Goal: Information Seeking & Learning: Understand process/instructions

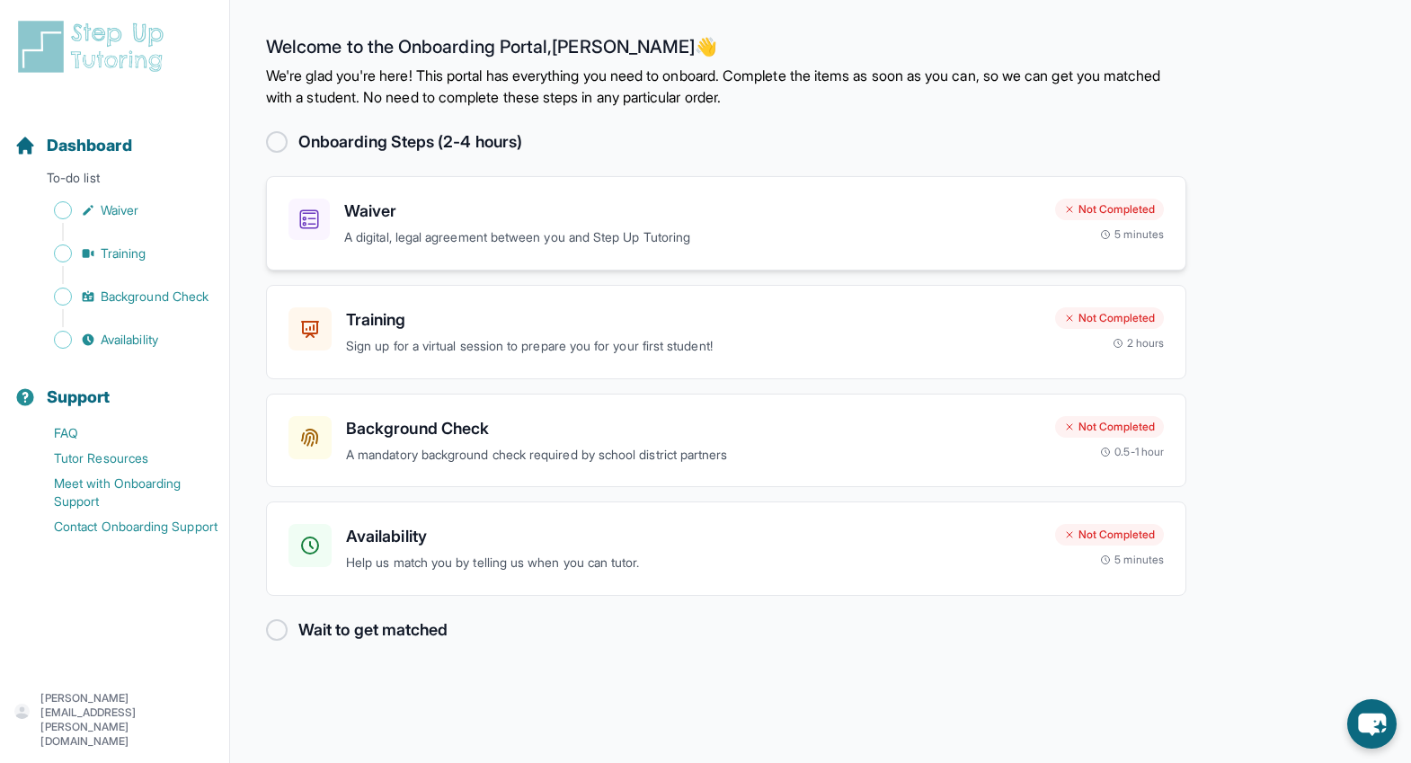
click at [528, 232] on p "A digital, legal agreement between you and Step Up Tutoring" at bounding box center [692, 237] width 697 height 21
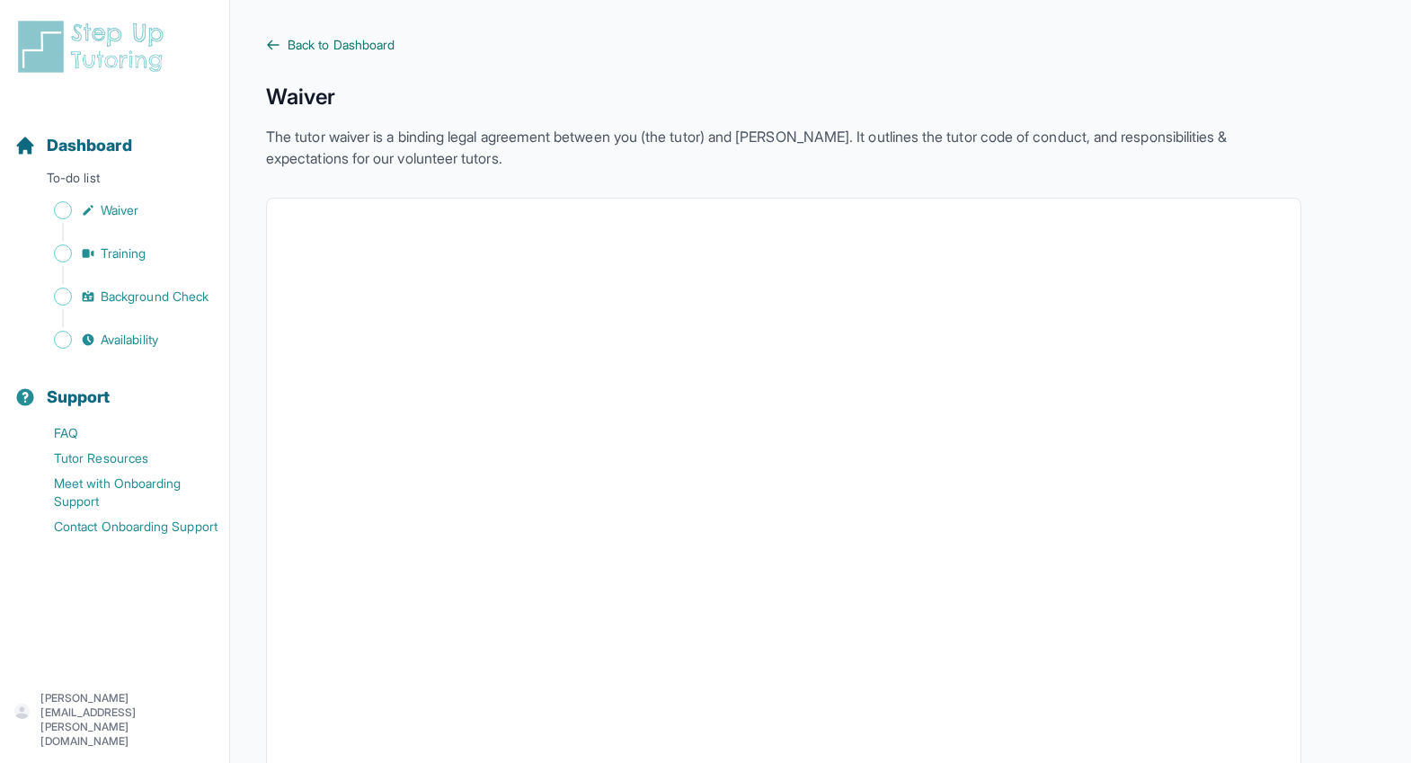
click at [286, 45] on link "Back to Dashboard" at bounding box center [783, 45] width 1035 height 18
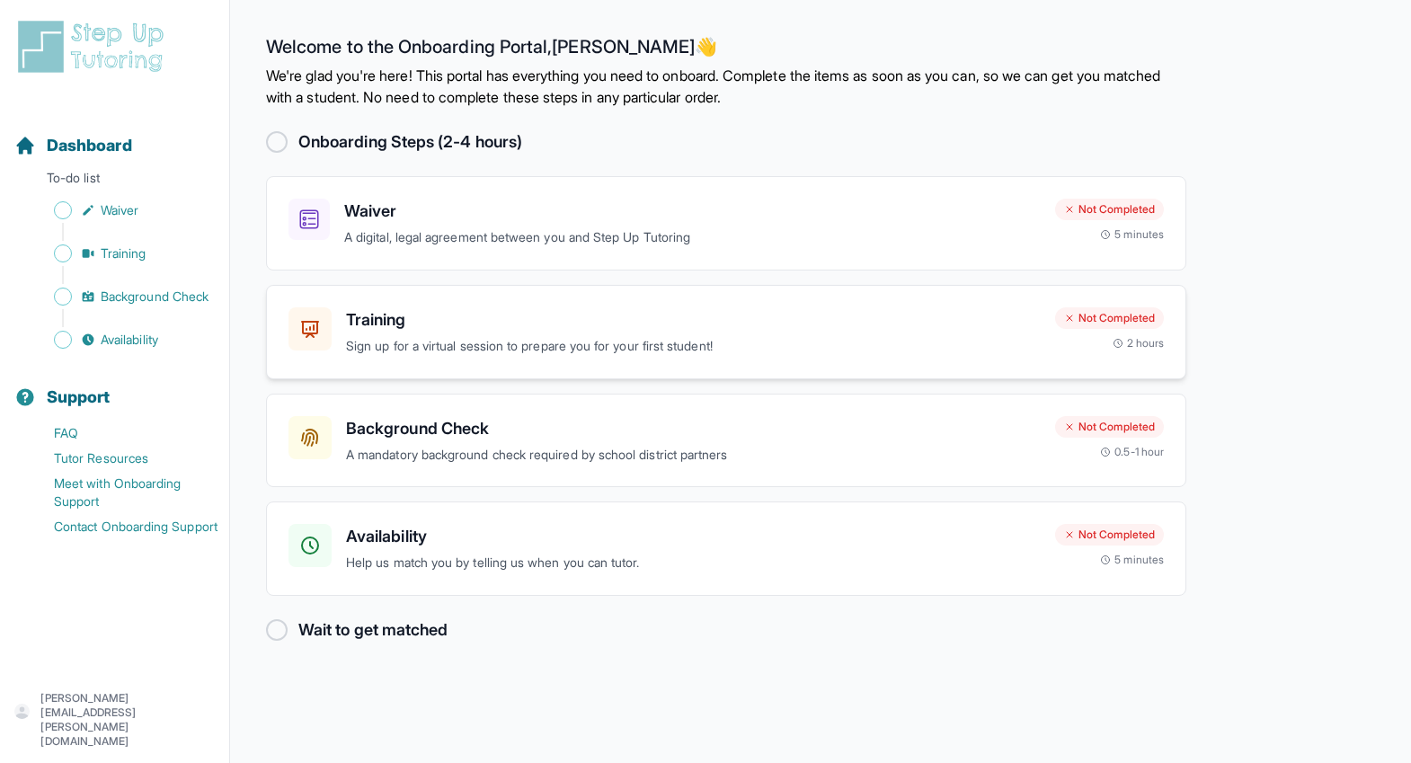
click at [486, 333] on div "Training Sign up for a virtual session to prepare you for your first student!" at bounding box center [693, 331] width 695 height 49
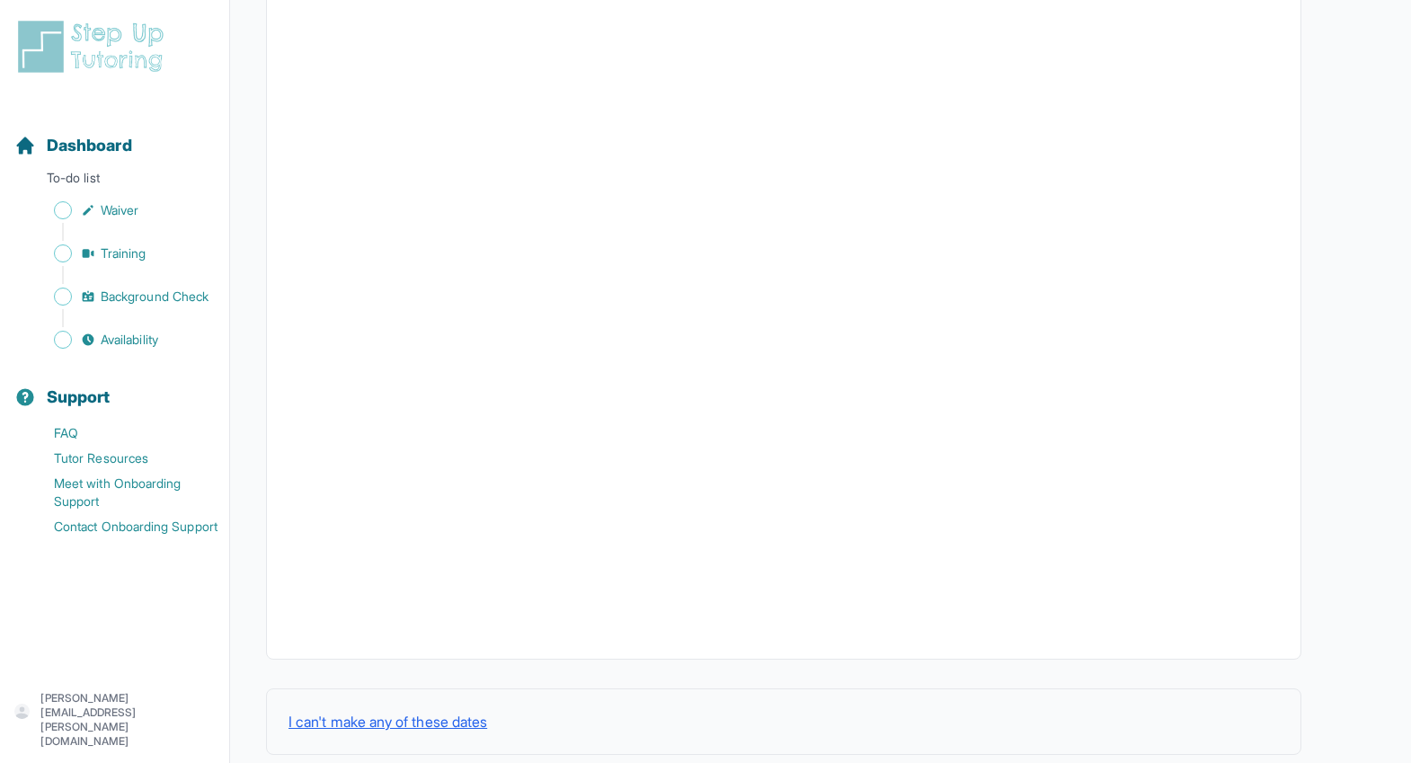
scroll to position [502, 0]
click at [400, 697] on button "I can't make any of these dates" at bounding box center [388, 694] width 199 height 22
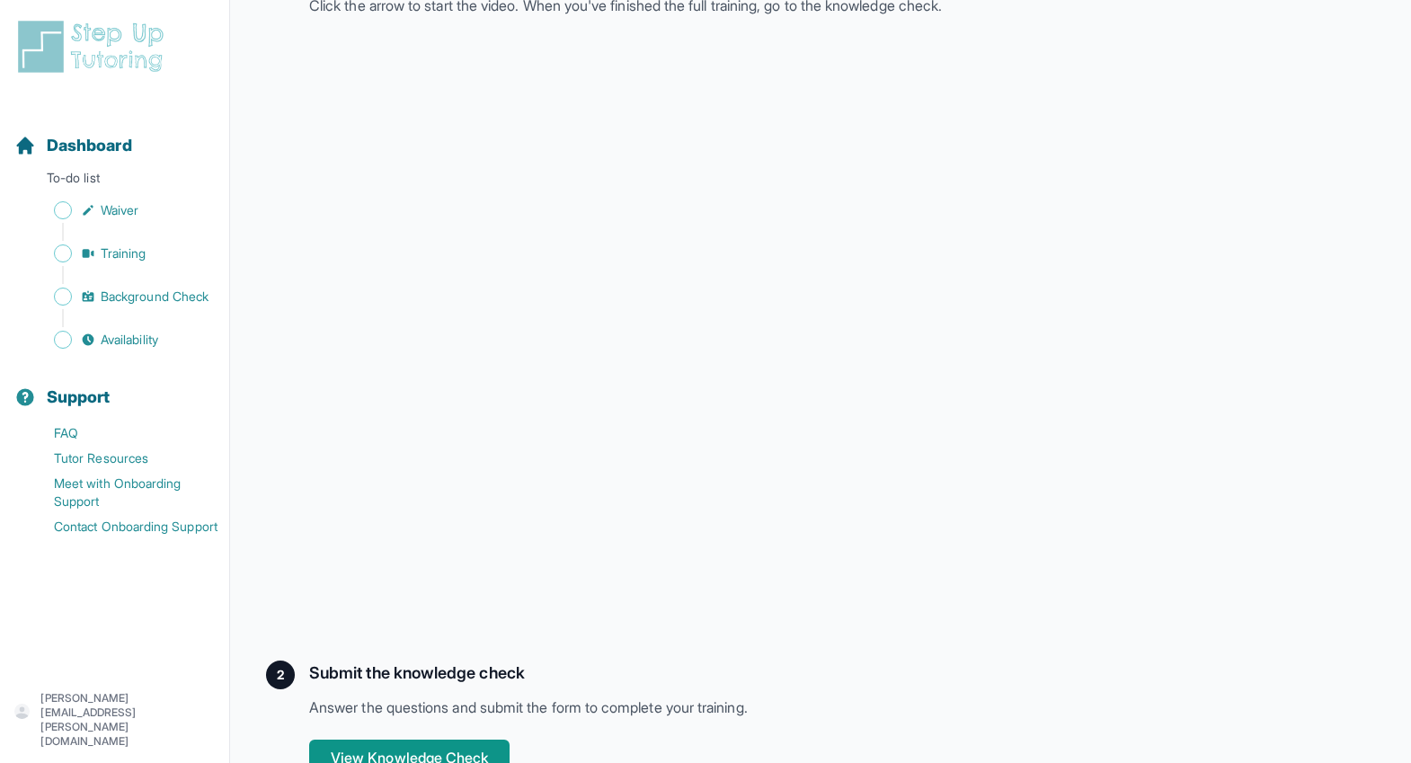
scroll to position [369, 0]
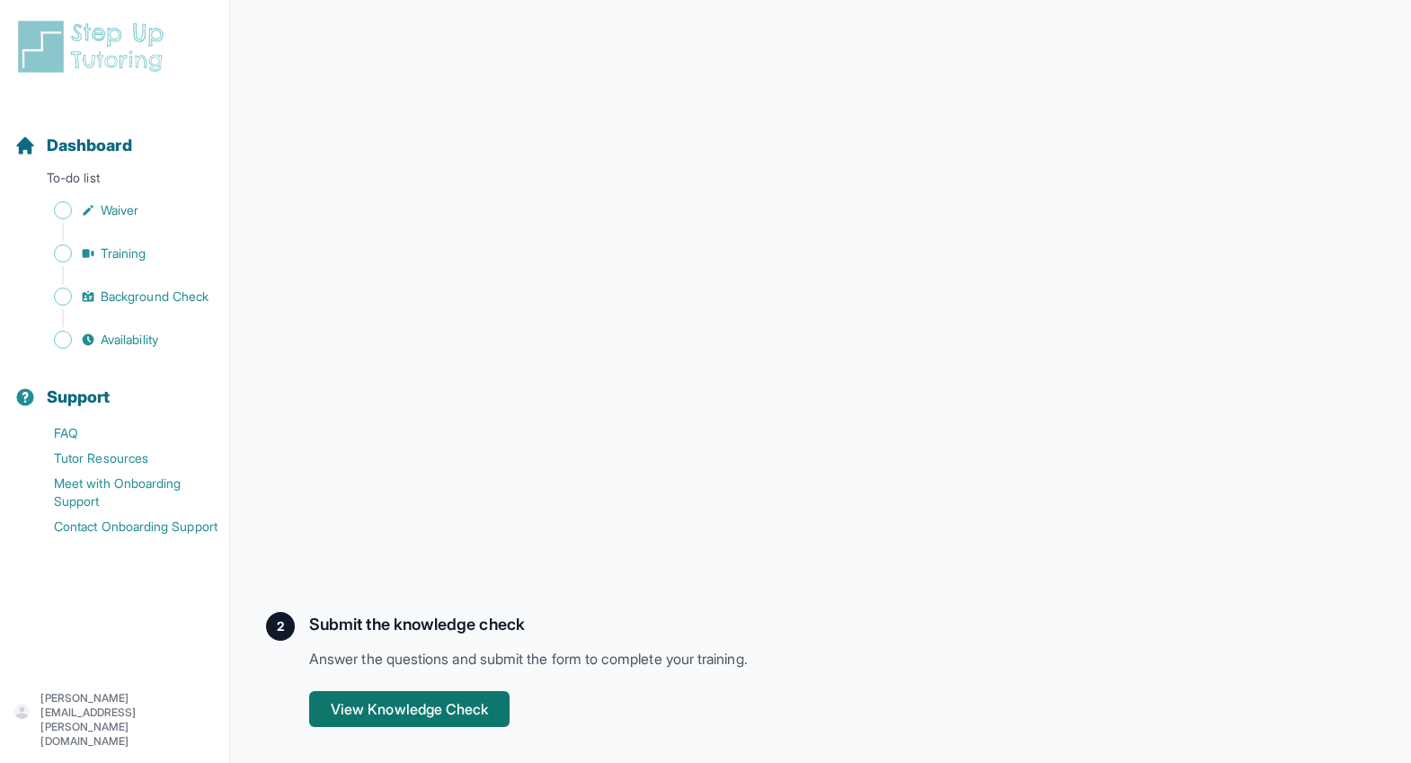
click at [431, 705] on button "View Knowledge Check" at bounding box center [409, 709] width 200 height 36
